Goal: Navigation & Orientation: Go to known website

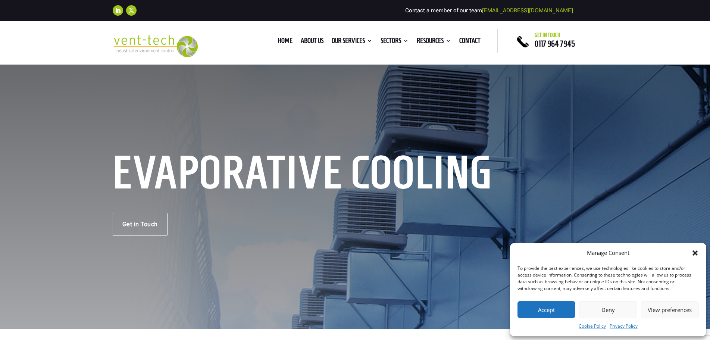
type textarea "0cAFcWeA5JJBBN4PAogLwZbGdHZQ3BHG3qxZpuv17vR557jIsJY8vV17y2szQxiHhI-aQAydePy1z6S…"
click at [4, 76] on div "Evaporative Cooling Get in Touch" at bounding box center [355, 196] width 710 height 266
click at [259, 122] on div "Evaporative Cooling Get in Touch" at bounding box center [355, 196] width 710 height 266
click at [3, 63] on div "Home About us Our Services Consultancy Design Installation Commissioning Testin…" at bounding box center [355, 42] width 710 height 43
click at [197, 57] on link at bounding box center [155, 54] width 85 height 7
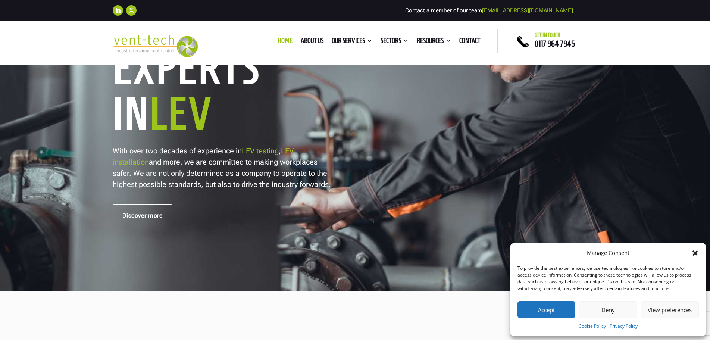
type textarea "0cAFcWeA4ot0WTHhv4EsJEDgp73H2Zzm6BRAjSgvrl4uQy9bX3qSLKB3SRjT2drAII_SYqkn4atSTan…"
